Goal: Navigation & Orientation: Find specific page/section

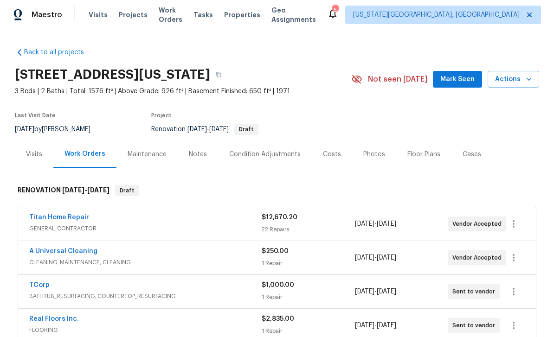
click at [255, 15] on span "Properties" at bounding box center [242, 14] width 36 height 9
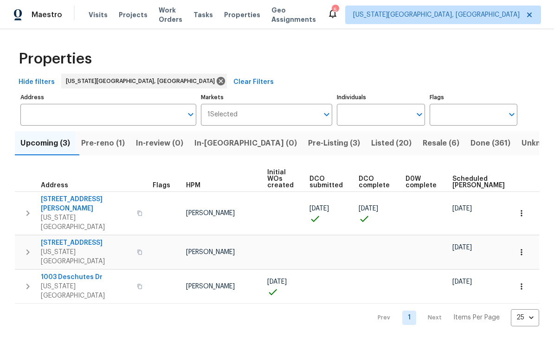
click at [120, 144] on span "Pre-reno (1)" at bounding box center [103, 143] width 44 height 13
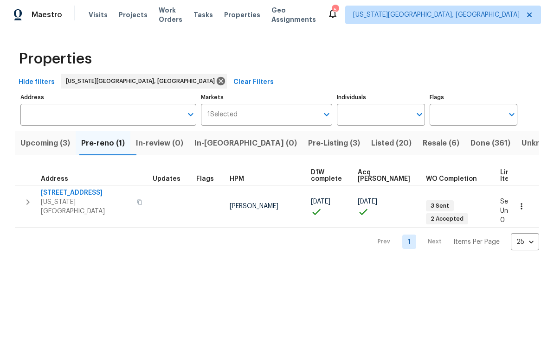
click at [41, 142] on span "Upcoming (3)" at bounding box center [45, 143] width 50 height 13
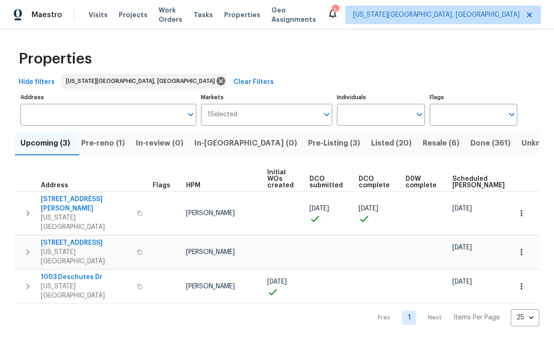
click at [308, 144] on span "Pre-Listing (3)" at bounding box center [334, 143] width 52 height 13
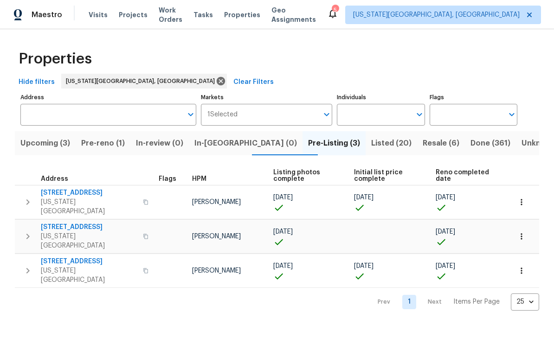
click at [85, 189] on span "4150 Shining Way" at bounding box center [89, 192] width 96 height 9
click at [83, 223] on span "6815 Woodgate Ct" at bounding box center [89, 227] width 96 height 9
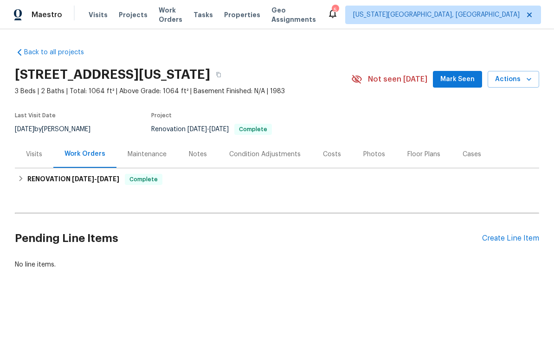
click at [422, 155] on div "Floor Plans" at bounding box center [423, 154] width 33 height 9
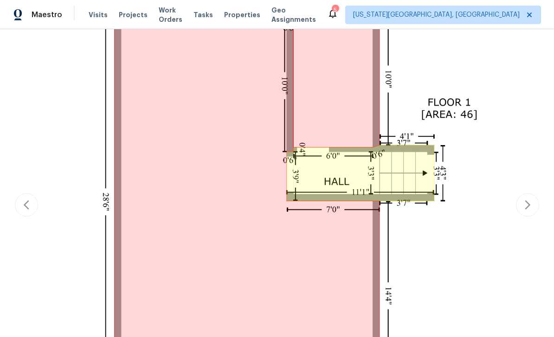
scroll to position [273, 0]
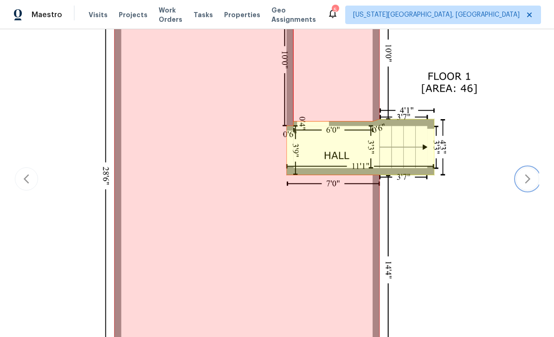
click at [524, 176] on icon "button" at bounding box center [527, 178] width 11 height 11
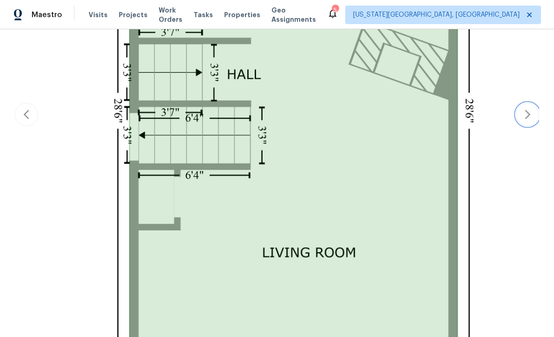
click at [524, 114] on icon "button" at bounding box center [527, 114] width 11 height 11
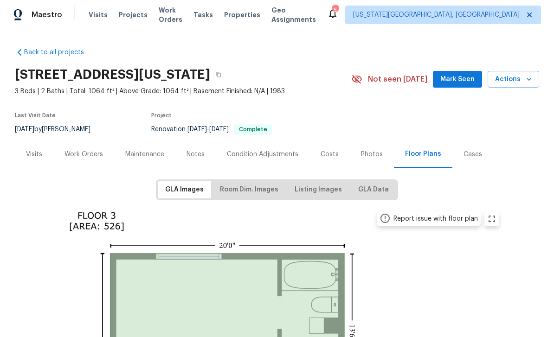
scroll to position [0, 0]
click at [369, 153] on div "Photos" at bounding box center [372, 154] width 22 height 9
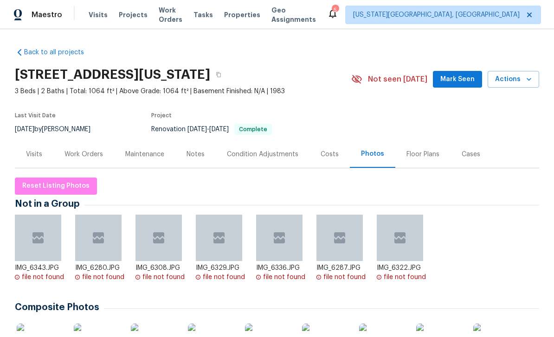
click at [466, 77] on span "Mark Seen" at bounding box center [457, 80] width 34 height 12
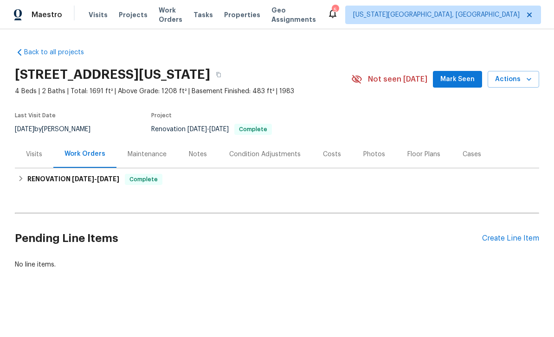
click at [370, 156] on div "Photos" at bounding box center [374, 154] width 22 height 9
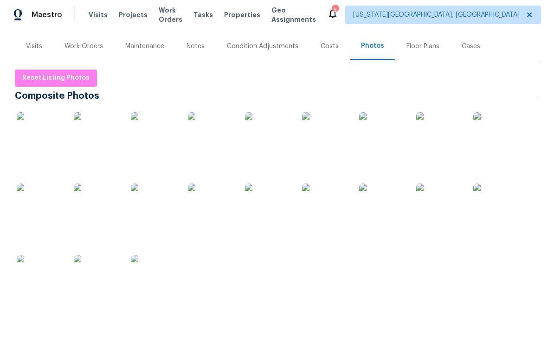
scroll to position [141, 0]
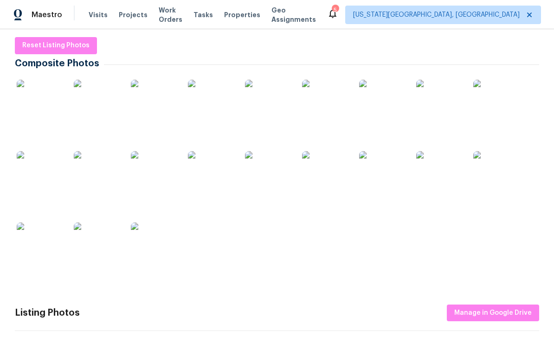
click at [57, 97] on img at bounding box center [40, 103] width 46 height 46
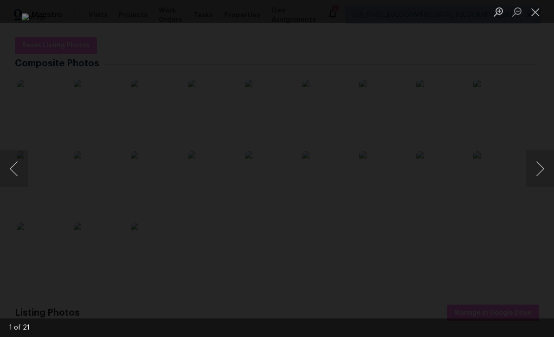
click at [533, 163] on button "Next image" at bounding box center [540, 168] width 28 height 37
click at [529, 170] on button "Next image" at bounding box center [540, 168] width 28 height 37
click at [532, 168] on button "Next image" at bounding box center [540, 168] width 28 height 37
click at [533, 170] on button "Next image" at bounding box center [540, 168] width 28 height 37
click at [19, 164] on button "Previous image" at bounding box center [14, 168] width 28 height 37
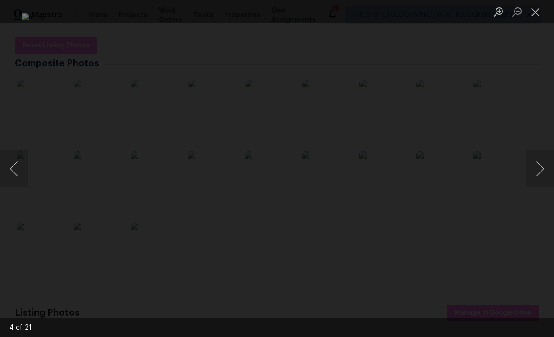
click at [534, 166] on button "Next image" at bounding box center [540, 168] width 28 height 37
click at [536, 154] on button "Next image" at bounding box center [540, 168] width 28 height 37
click at [535, 149] on div "Lightbox" at bounding box center [277, 168] width 554 height 337
click at [532, 157] on button "Next image" at bounding box center [540, 168] width 28 height 37
click at [528, 162] on button "Next image" at bounding box center [540, 168] width 28 height 37
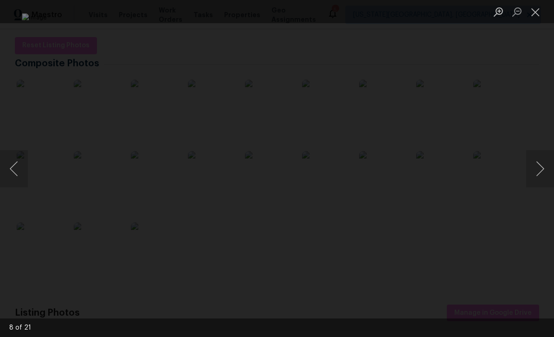
click at [536, 157] on button "Next image" at bounding box center [540, 168] width 28 height 37
click at [530, 158] on button "Next image" at bounding box center [540, 168] width 28 height 37
click at [531, 156] on button "Next image" at bounding box center [540, 168] width 28 height 37
click at [533, 158] on button "Next image" at bounding box center [540, 168] width 28 height 37
click at [531, 170] on button "Next image" at bounding box center [540, 168] width 28 height 37
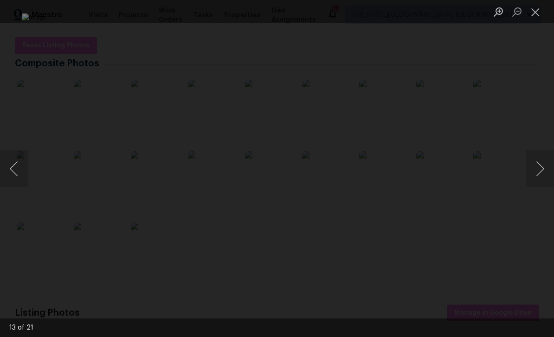
click at [534, 160] on button "Next image" at bounding box center [540, 168] width 28 height 37
click at [532, 156] on button "Next image" at bounding box center [540, 168] width 28 height 37
click at [535, 160] on button "Next image" at bounding box center [540, 168] width 28 height 37
click at [535, 158] on button "Next image" at bounding box center [540, 168] width 28 height 37
click at [531, 163] on button "Next image" at bounding box center [540, 168] width 28 height 37
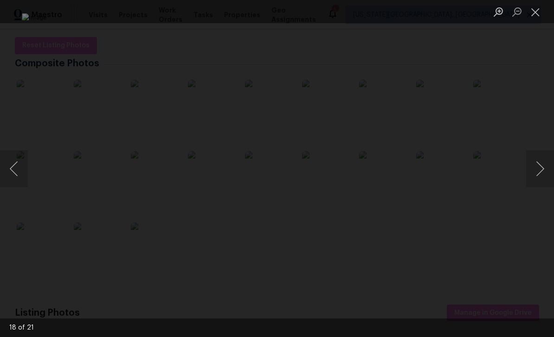
click at [536, 166] on button "Next image" at bounding box center [540, 168] width 28 height 37
click at [534, 166] on button "Next image" at bounding box center [540, 168] width 28 height 37
click at [22, 161] on button "Previous image" at bounding box center [14, 168] width 28 height 37
click at [15, 166] on button "Previous image" at bounding box center [14, 168] width 28 height 37
click at [534, 13] on button "Close lightbox" at bounding box center [535, 12] width 19 height 16
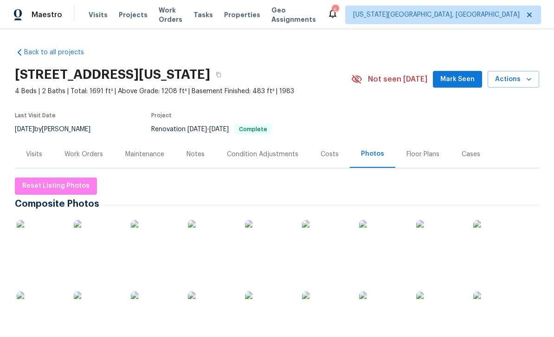
scroll to position [0, 0]
click at [460, 79] on span "Mark Seen" at bounding box center [457, 80] width 34 height 12
